Goal: Task Accomplishment & Management: Use online tool/utility

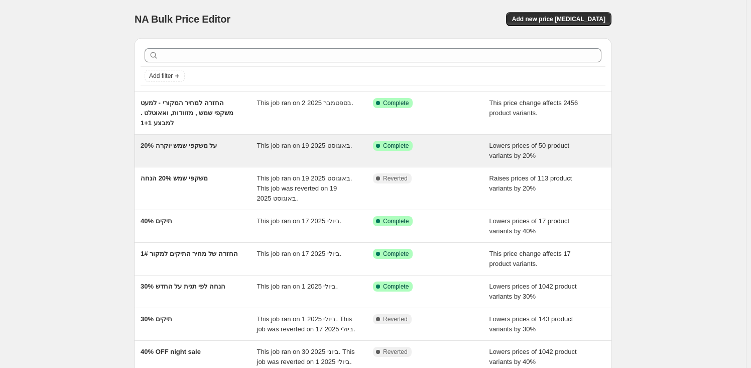
click at [212, 154] on div "20% על משקפי שמש יוקרה" at bounding box center [199, 151] width 117 height 20
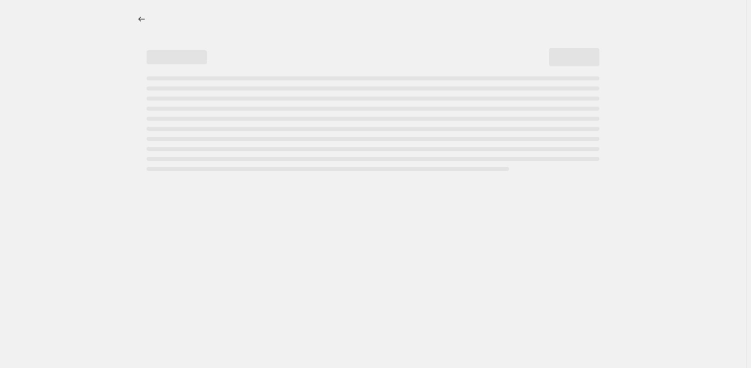
select select "percentage"
select select "tag"
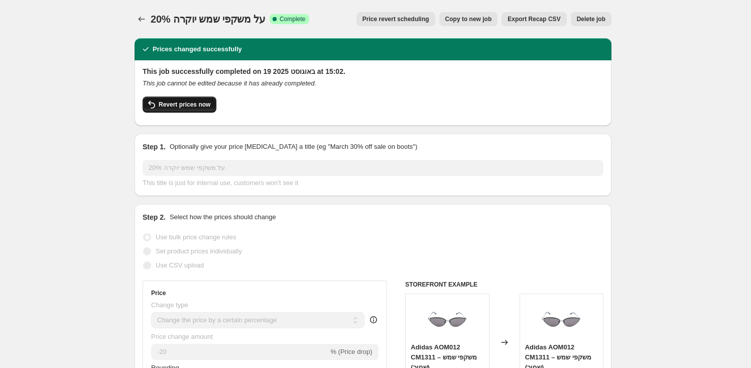
click at [198, 108] on span "Revert prices now" at bounding box center [185, 104] width 52 height 8
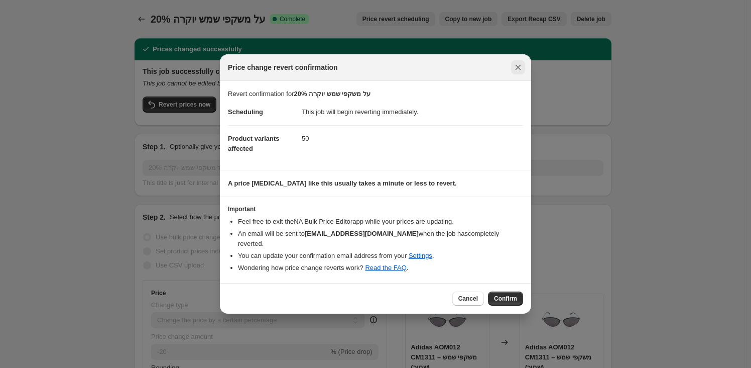
click at [518, 70] on icon "Close" at bounding box center [519, 68] width 6 height 6
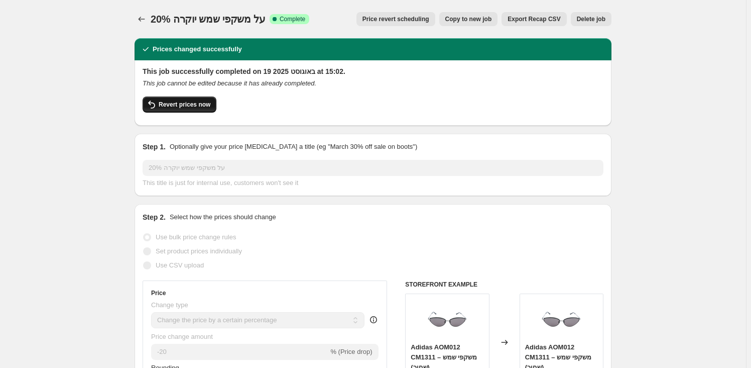
click at [192, 105] on span "Revert prices now" at bounding box center [185, 104] width 52 height 8
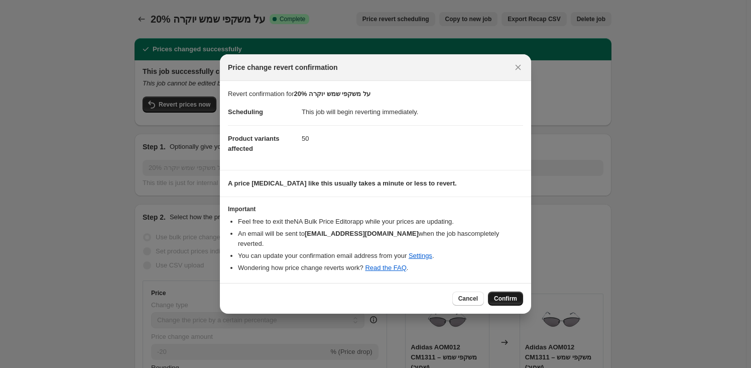
click at [513, 294] on span "Confirm" at bounding box center [505, 298] width 23 height 8
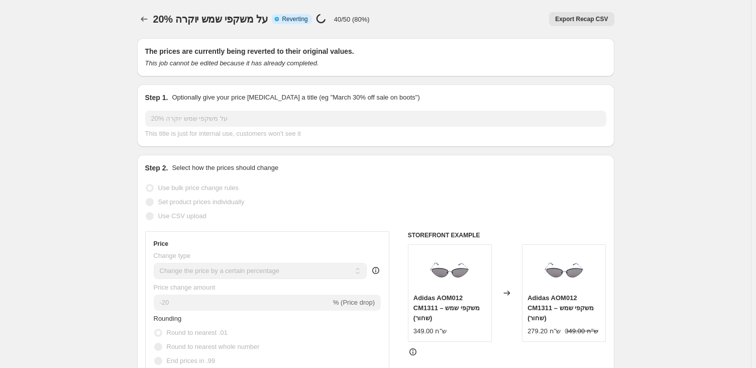
select select "percentage"
select select "tag"
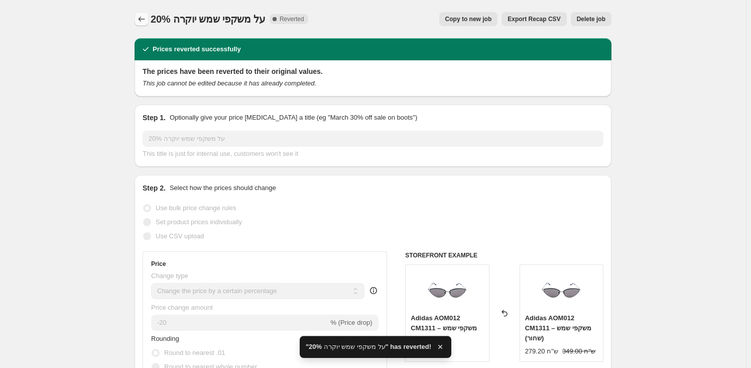
click at [143, 23] on icon "Price change jobs" at bounding box center [142, 19] width 10 height 10
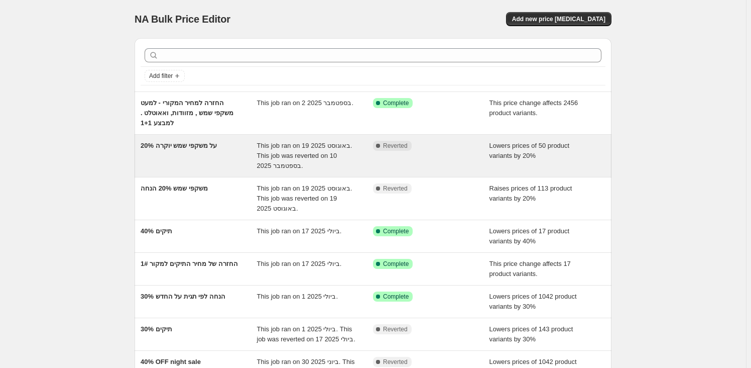
click at [215, 145] on span "20% על משקפי שמש יוקרה" at bounding box center [179, 146] width 76 height 8
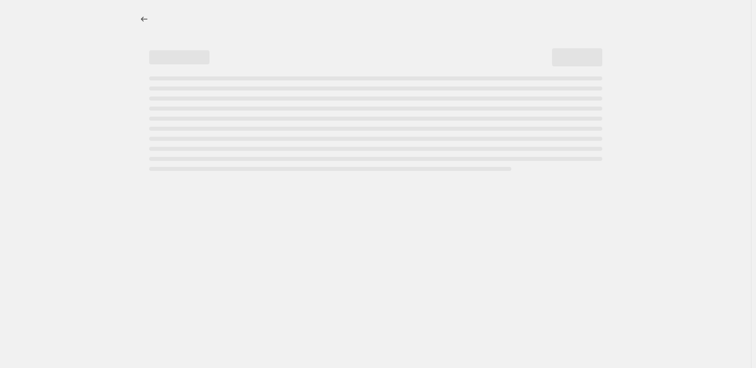
select select "percentage"
select select "tag"
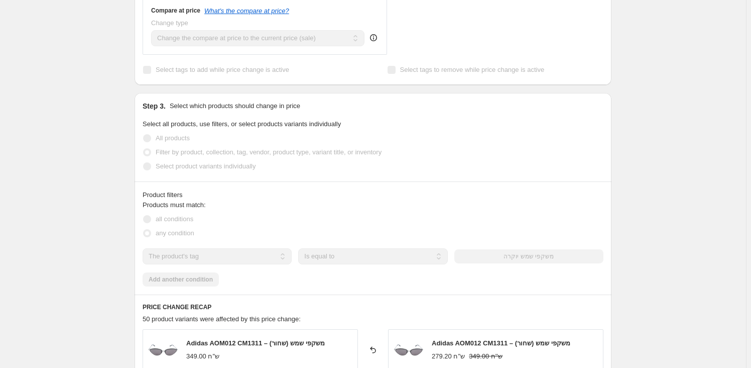
scroll to position [456, 0]
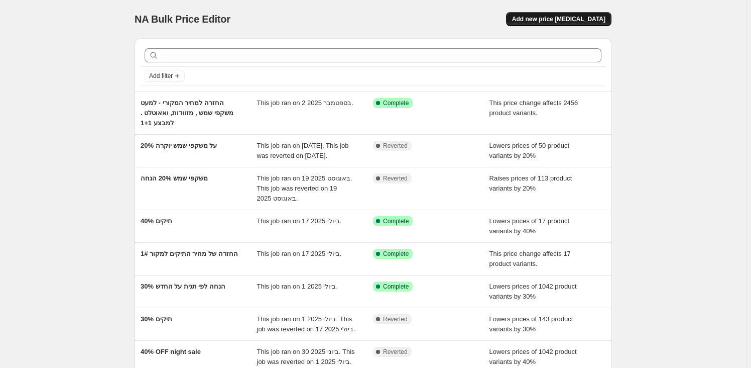
click at [556, 15] on span "Add new price [MEDICAL_DATA]" at bounding box center [558, 19] width 93 height 8
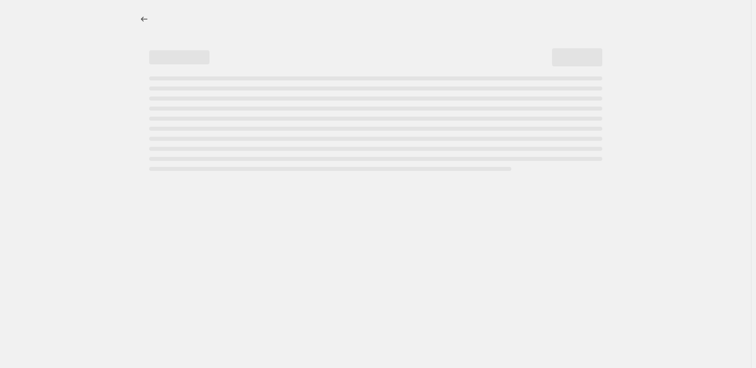
select select "percentage"
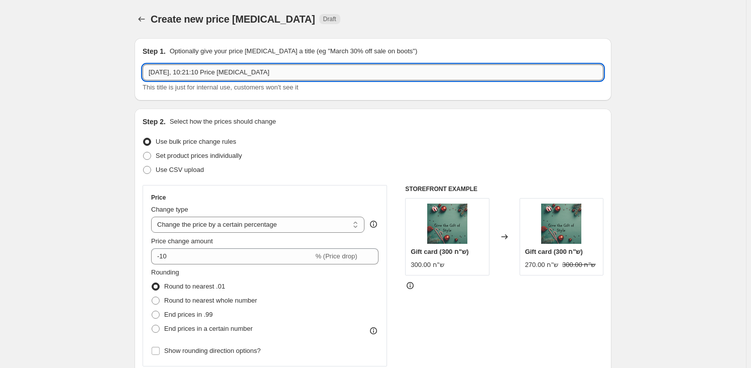
click at [256, 72] on input "[DATE], 10:21:10 Price [MEDICAL_DATA]" at bounding box center [373, 72] width 461 height 16
click at [256, 70] on input "[DATE], 10:21:10 Price [MEDICAL_DATA]" at bounding box center [373, 72] width 461 height 16
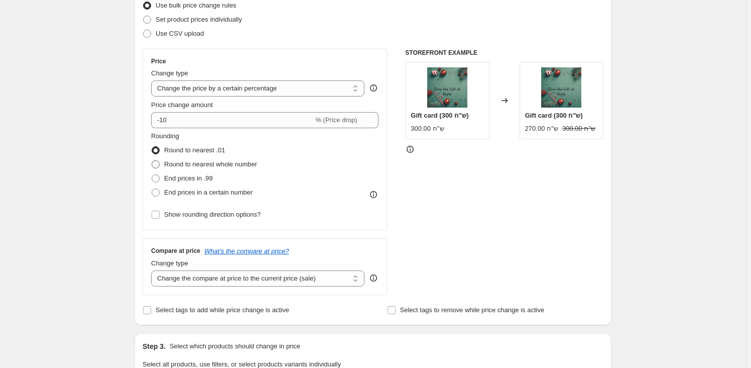
scroll to position [137, 0]
type input "משקפי שמש 10% הנחה - ל1+1"
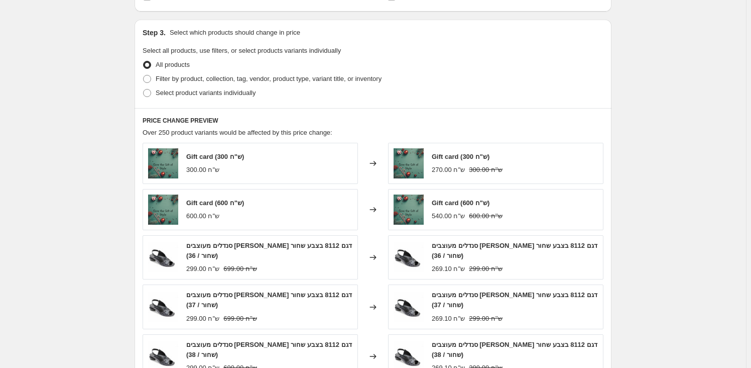
scroll to position [456, 0]
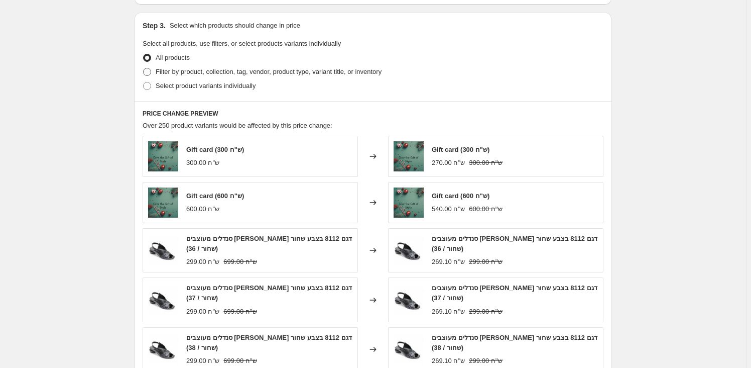
click at [225, 70] on span "Filter by product, collection, tag, vendor, product type, variant title, or inv…" at bounding box center [269, 72] width 226 height 8
click at [144, 68] on input "Filter by product, collection, tag, vendor, product type, variant title, or inv…" at bounding box center [143, 68] width 1 height 1
radio input "true"
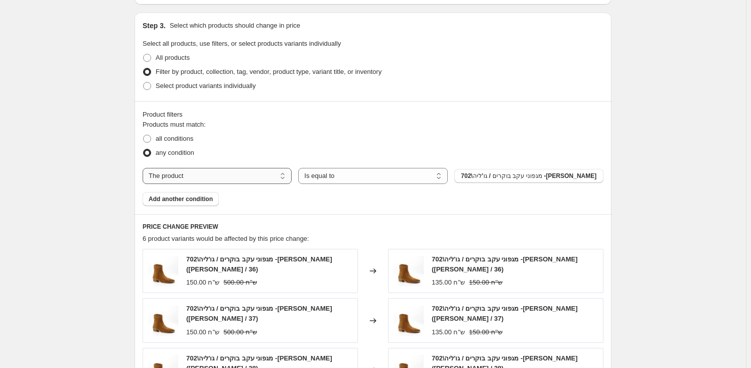
click at [260, 178] on select "The product The product's collection The product's tag The product's vendor The…" at bounding box center [217, 176] width 149 height 16
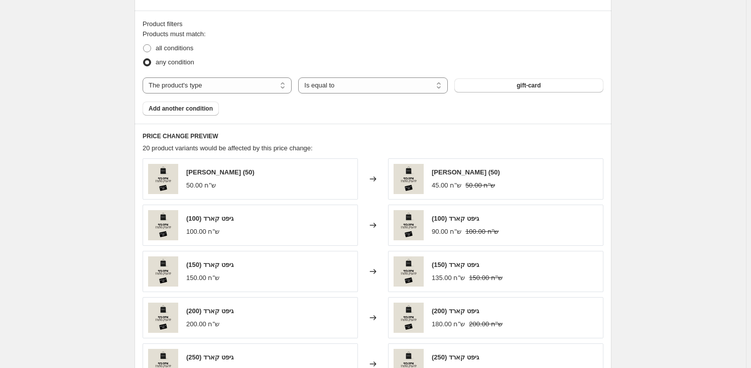
scroll to position [547, 0]
click at [257, 82] on select "The product The product's collection The product's tag The product's vendor The…" at bounding box center [217, 85] width 149 height 16
select select "tag"
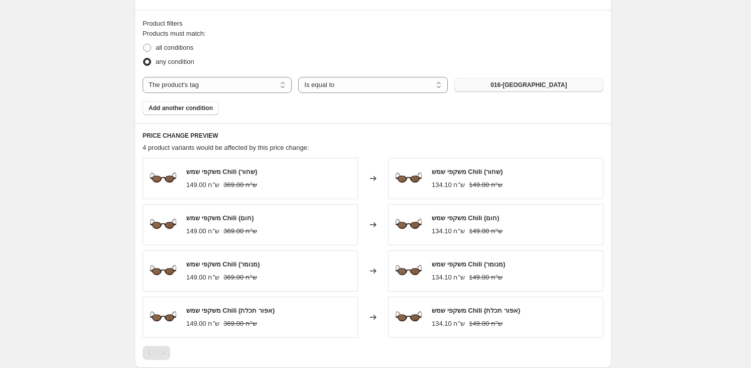
click at [542, 85] on span "016-[GEOGRAPHIC_DATA]" at bounding box center [529, 85] width 76 height 8
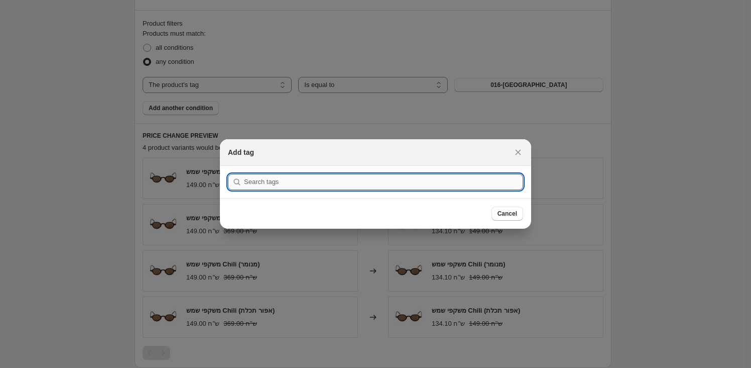
click at [446, 181] on input ":r2f:" at bounding box center [383, 182] width 279 height 16
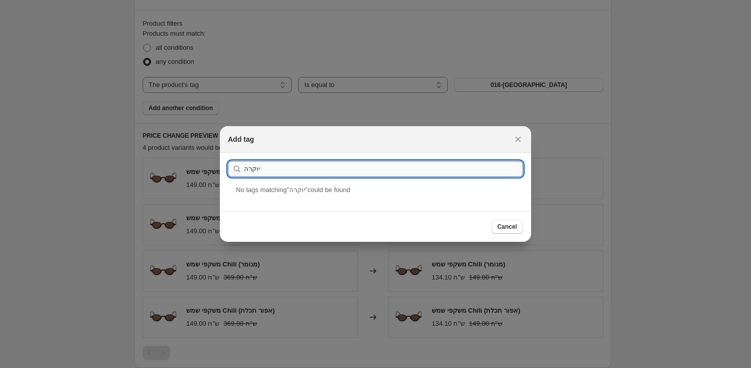
click at [293, 171] on input "יוקרה" at bounding box center [383, 169] width 279 height 16
type input "משקפי שמש יוקרה"
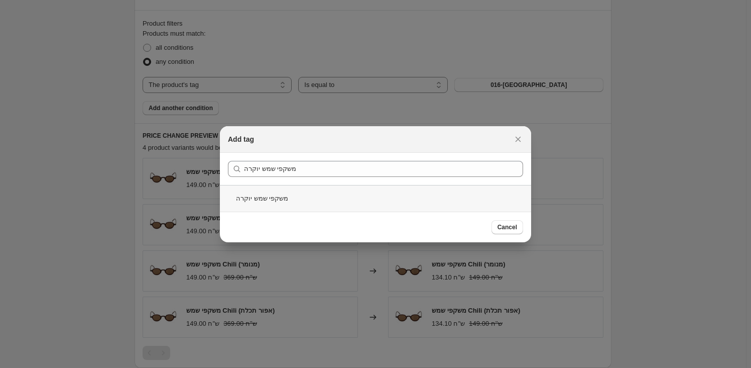
click at [275, 200] on div "משקפי שמש יוקרה" at bounding box center [375, 198] width 311 height 27
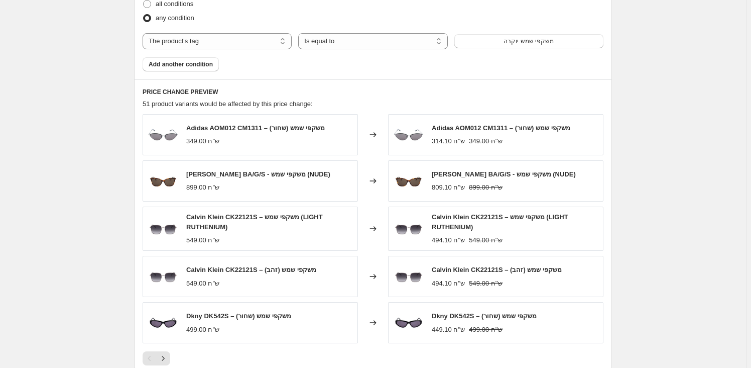
scroll to position [752, 0]
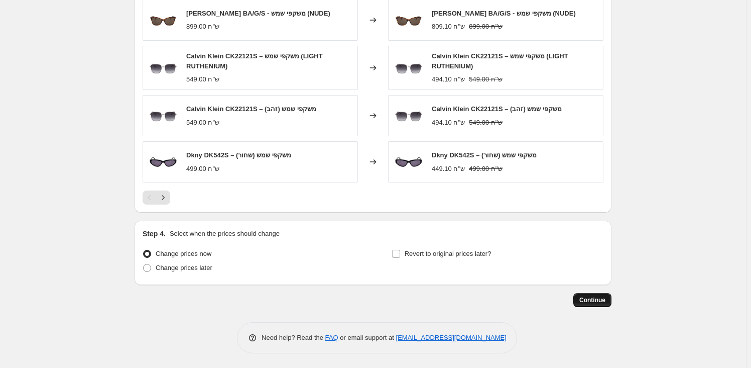
click at [590, 301] on span "Continue" at bounding box center [593, 300] width 26 height 8
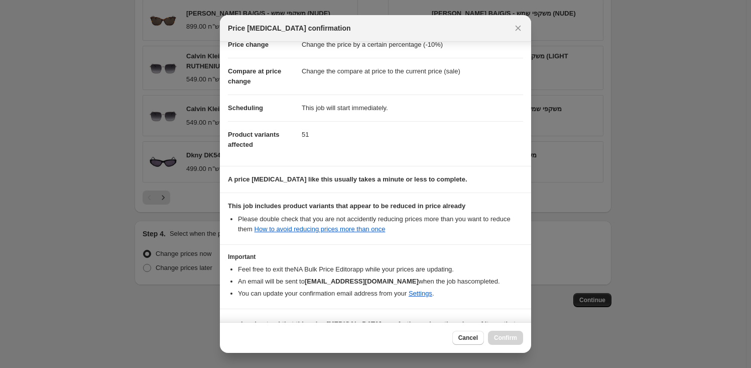
scroll to position [55, 0]
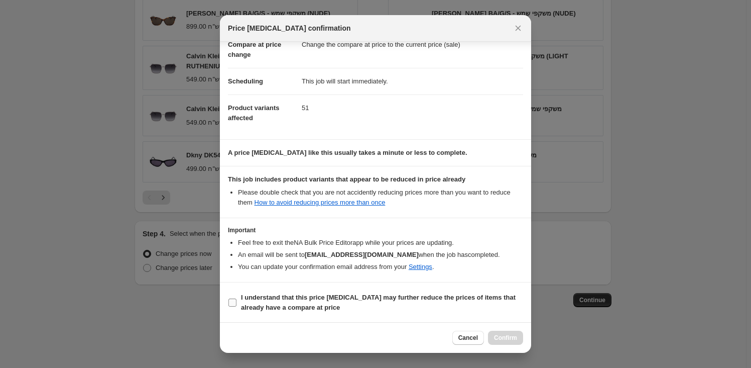
click at [232, 298] on input "I understand that this price [MEDICAL_DATA] may further reduce the prices of it…" at bounding box center [232, 302] width 8 height 8
checkbox input "true"
click at [510, 341] on span "Confirm" at bounding box center [505, 337] width 23 height 8
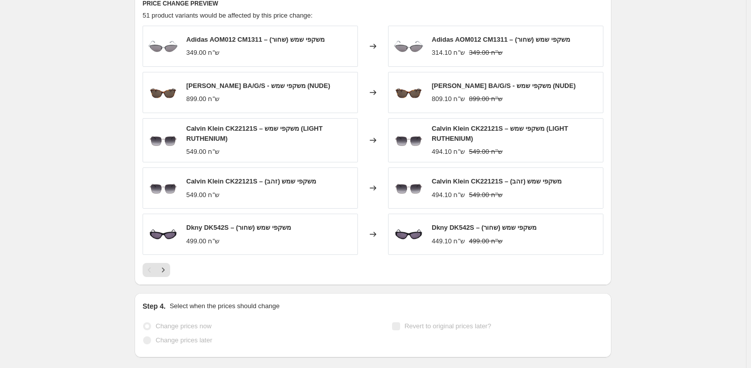
select select "percentage"
select select "tag"
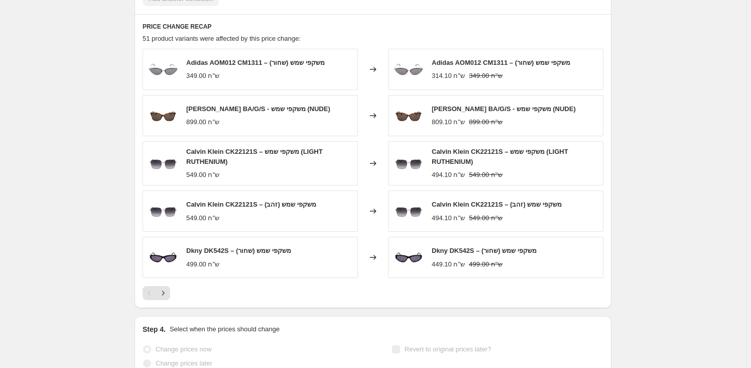
scroll to position [0, 0]
